Goal: Register for event/course

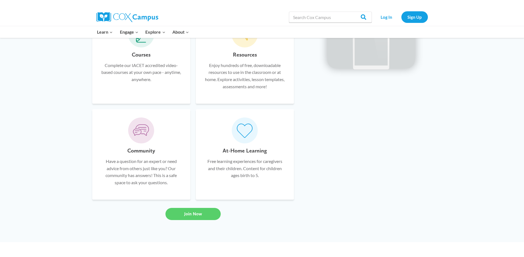
scroll to position [387, 0]
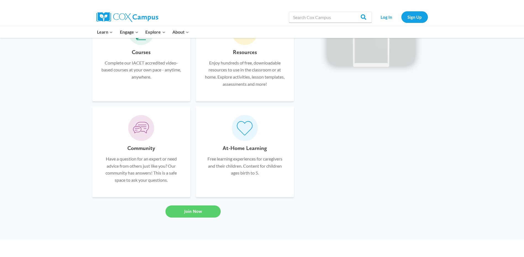
drag, startPoint x: 243, startPoint y: 130, endPoint x: 235, endPoint y: 160, distance: 31.0
click at [235, 160] on p "Free learning experiences for caregivers and their children. Content for childr…" at bounding box center [244, 165] width 81 height 21
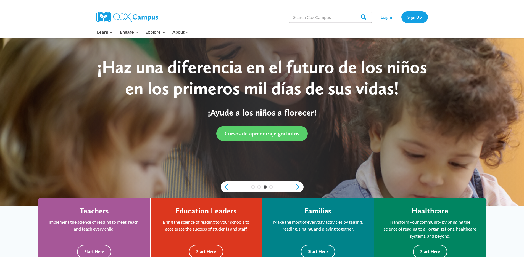
scroll to position [0, 0]
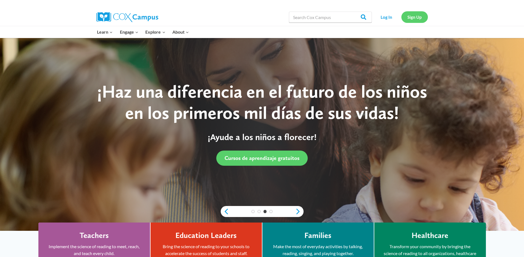
click at [410, 19] on link "Sign Up" at bounding box center [414, 16] width 27 height 11
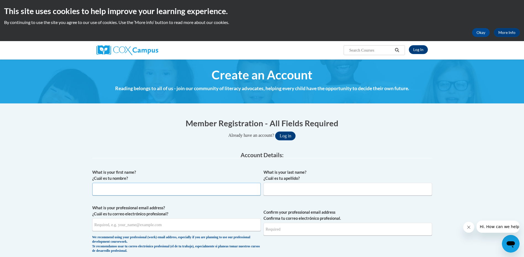
click at [126, 192] on input "What is your first name? ¿Cuál es tu nombre?" at bounding box center [176, 189] width 168 height 13
type input "Connie"
type input "Robinson"
type input "c.robinson@tsdeaf.org"
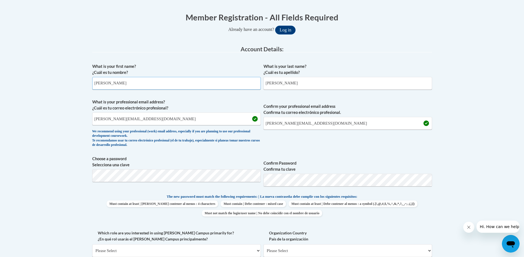
scroll to position [110, 0]
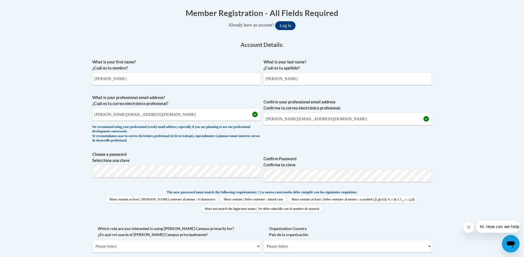
click at [236, 183] on span "Choose a password Selecciona una clave" at bounding box center [176, 169] width 168 height 35
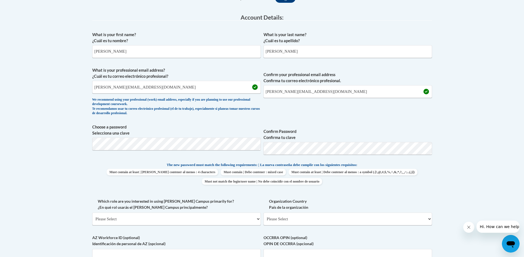
scroll to position [138, 0]
click at [258, 218] on select "Please Select College/University | Colegio/Universidad Community/Nonprofit Part…" at bounding box center [176, 219] width 168 height 13
select select "3271ce3a-a928-4b91-bcec-7d68f79f4f34"
click at [92, 213] on select "Please Select College/University | Colegio/Universidad Community/Nonprofit Part…" at bounding box center [176, 219] width 168 height 13
click at [323, 218] on select "Please Select United States | Estados Unidos Outside of the United States | Fue…" at bounding box center [347, 219] width 168 height 13
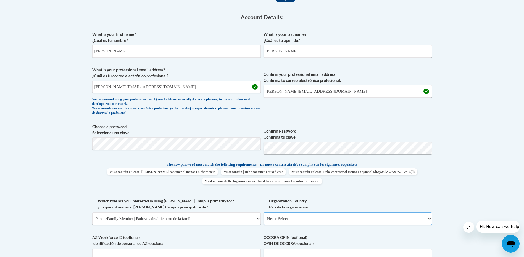
select select "ad49bcad-a171-4b2e-b99c-48b446064914"
click at [263, 213] on select "Please Select United States | Estados Unidos Outside of the United States | Fue…" at bounding box center [347, 219] width 168 height 13
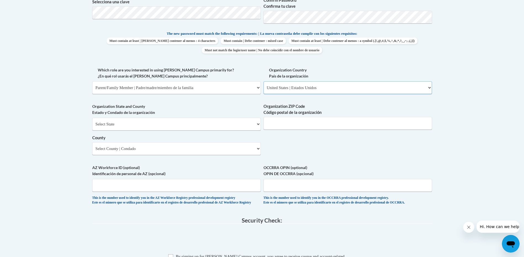
scroll to position [276, 0]
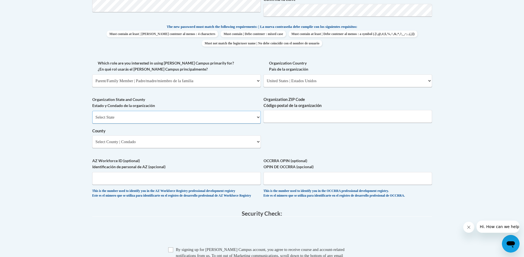
click at [258, 118] on select "Select State Alabama Alaska Arizona Arkansas California Colorado Connecticut De…" at bounding box center [176, 117] width 168 height 13
select select "Tennessee"
click at [92, 111] on select "Select State Alabama Alaska Arizona Arkansas California Colorado Connecticut De…" at bounding box center [176, 117] width 168 height 13
click at [302, 115] on input "Organization ZIP Code Código postal de la organización" at bounding box center [347, 116] width 168 height 13
type input "38138"
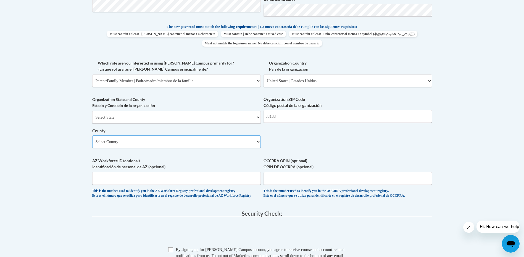
click at [255, 143] on select "Select County Anderson Bedford Benton Bledsoe Blount Bradley Campbell Cannon Ca…" at bounding box center [176, 142] width 168 height 13
select select "Shelby"
click at [92, 136] on select "Select County Anderson Bedford Benton Bledsoe Blount Bradley Campbell Cannon Ca…" at bounding box center [176, 142] width 168 height 13
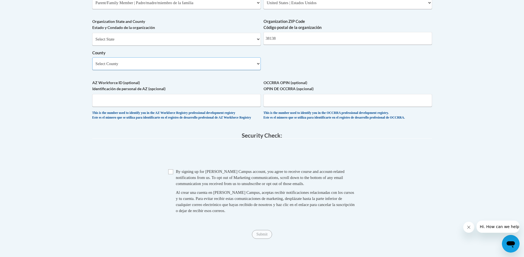
scroll to position [359, 0]
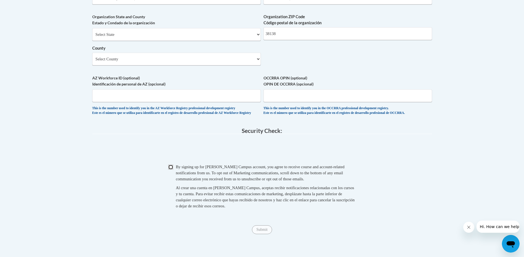
click at [171, 170] on input "Checkbox" at bounding box center [170, 167] width 5 height 5
checkbox input "true"
click at [261, 234] on input "Submit" at bounding box center [262, 230] width 20 height 9
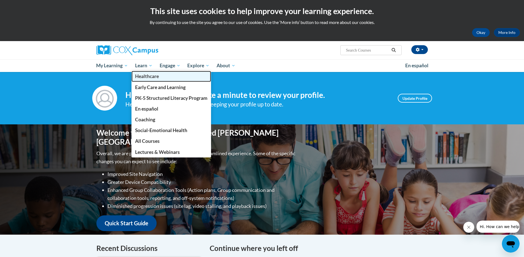
click at [151, 75] on span "Healthcare" at bounding box center [147, 76] width 24 height 6
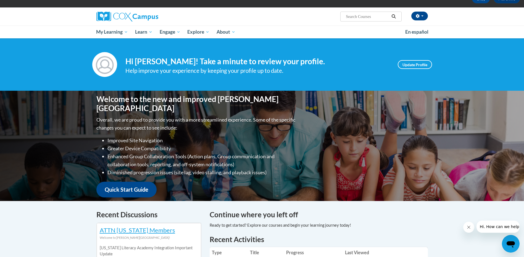
scroll to position [110, 0]
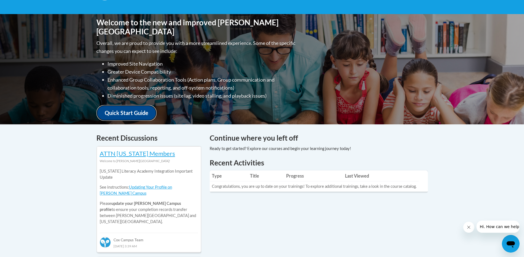
click at [131, 108] on link "Quick Start Guide" at bounding box center [126, 113] width 60 height 16
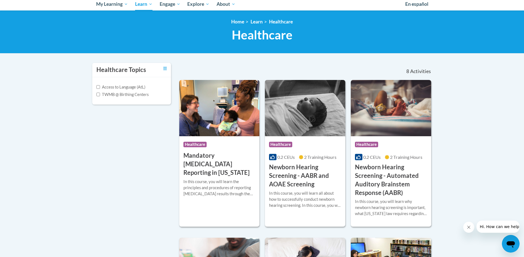
scroll to position [83, 0]
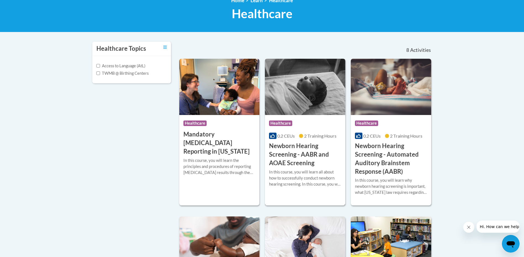
click at [298, 157] on h3 "Newborn Hearing Screening - AABR and AOAE Screening" at bounding box center [305, 154] width 72 height 25
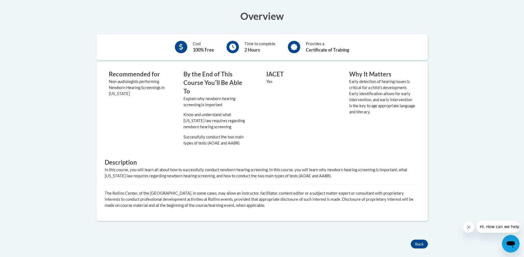
scroll to position [193, 0]
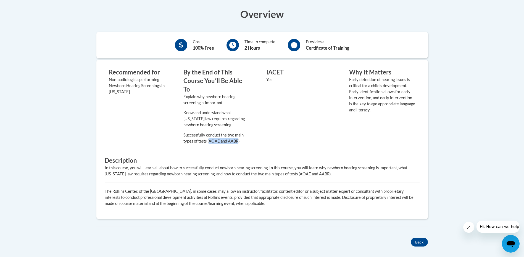
drag, startPoint x: 210, startPoint y: 133, endPoint x: 238, endPoint y: 133, distance: 28.2
click at [238, 133] on p "Successfully conduct the two main types of tests (AOAE and AABR)" at bounding box center [216, 138] width 66 height 12
copy p "AOAE and AABR"
